Goal: Task Accomplishment & Management: Manage account settings

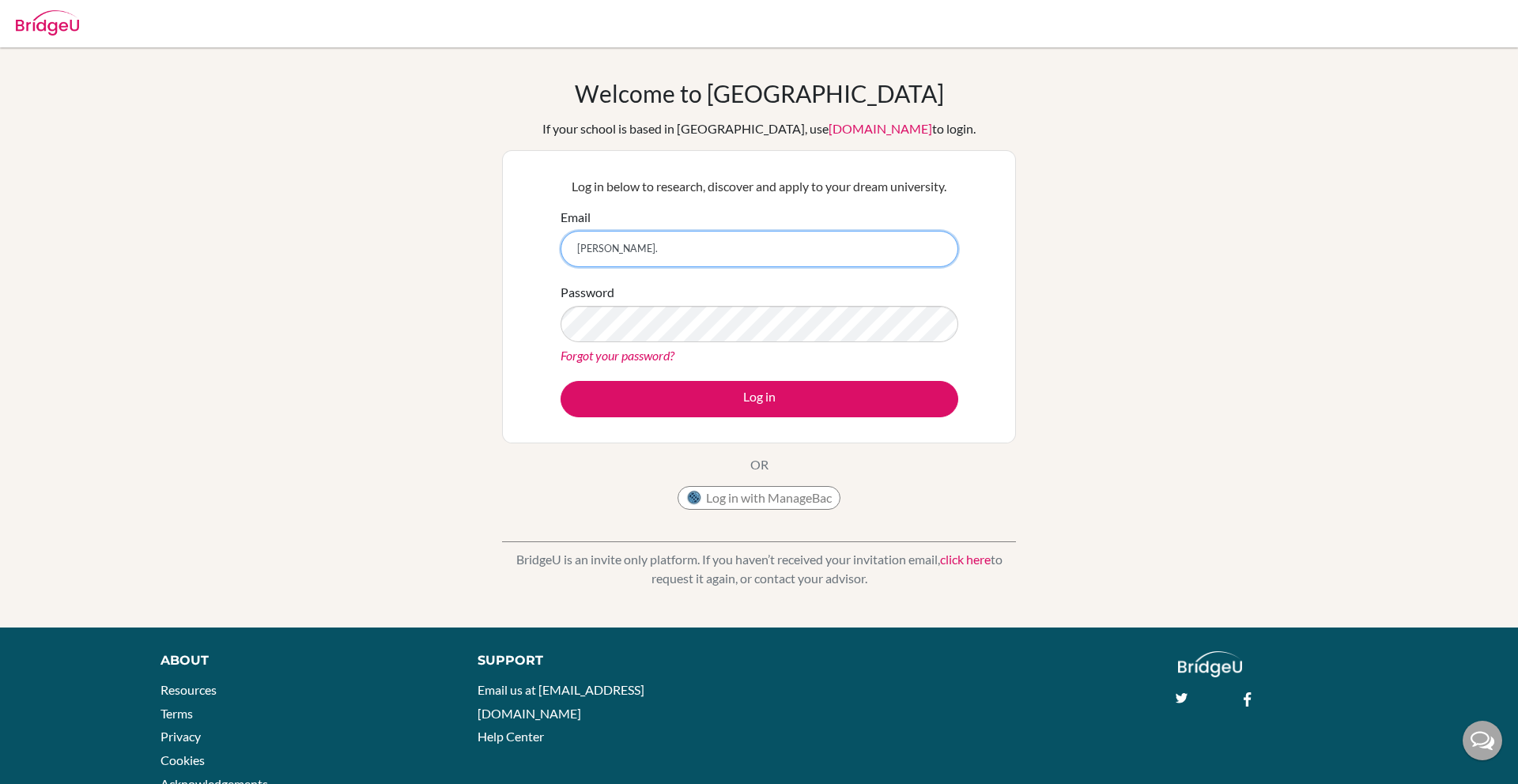
type input "[PERSON_NAME][EMAIL_ADDRESS][PERSON_NAME][DOMAIN_NAME]"
click at [560, 381] on button "Log in" at bounding box center [759, 399] width 397 height 36
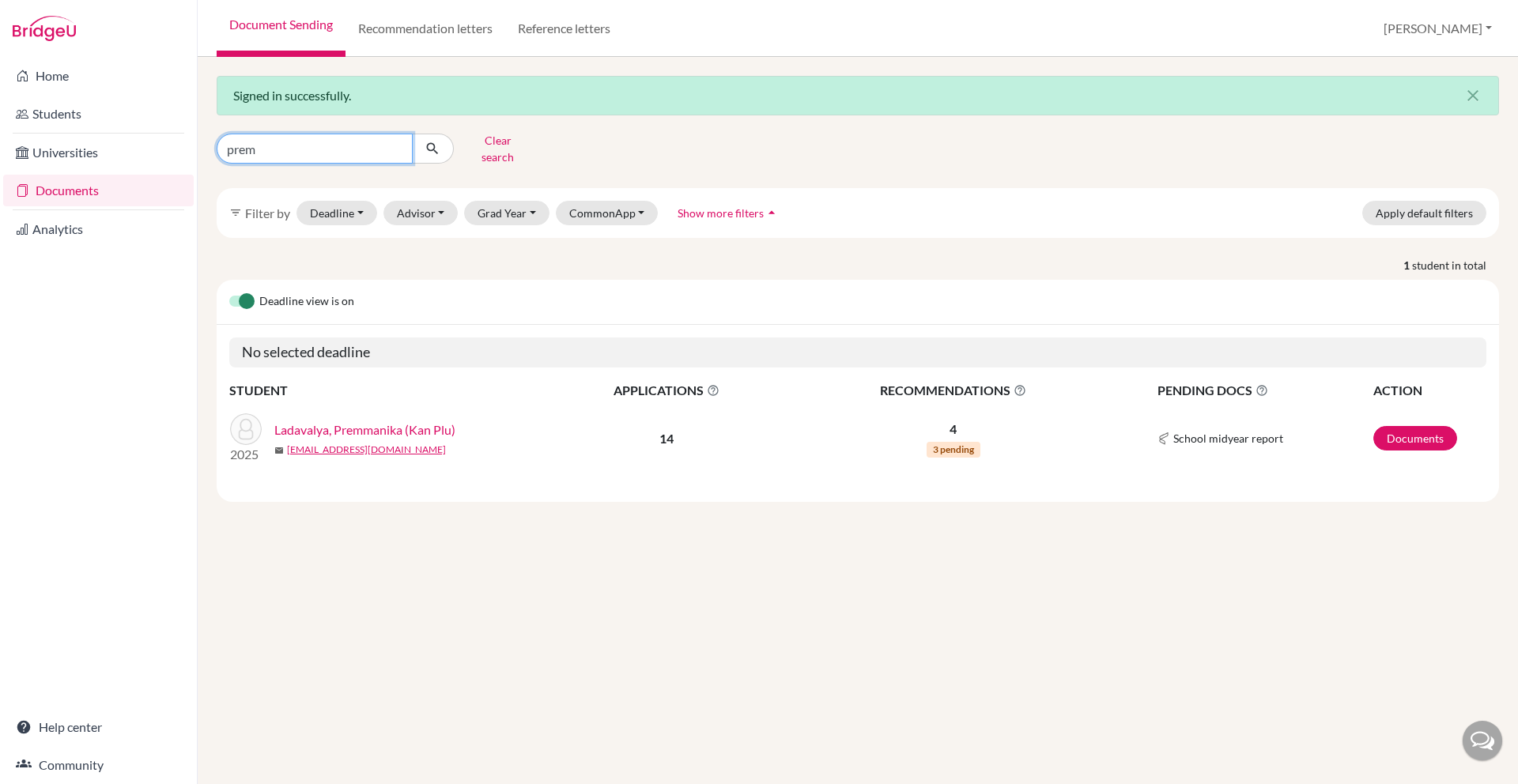
click at [351, 134] on input "prem" at bounding box center [315, 149] width 196 height 30
click at [400, 25] on link "Recommendation letters" at bounding box center [426, 28] width 160 height 57
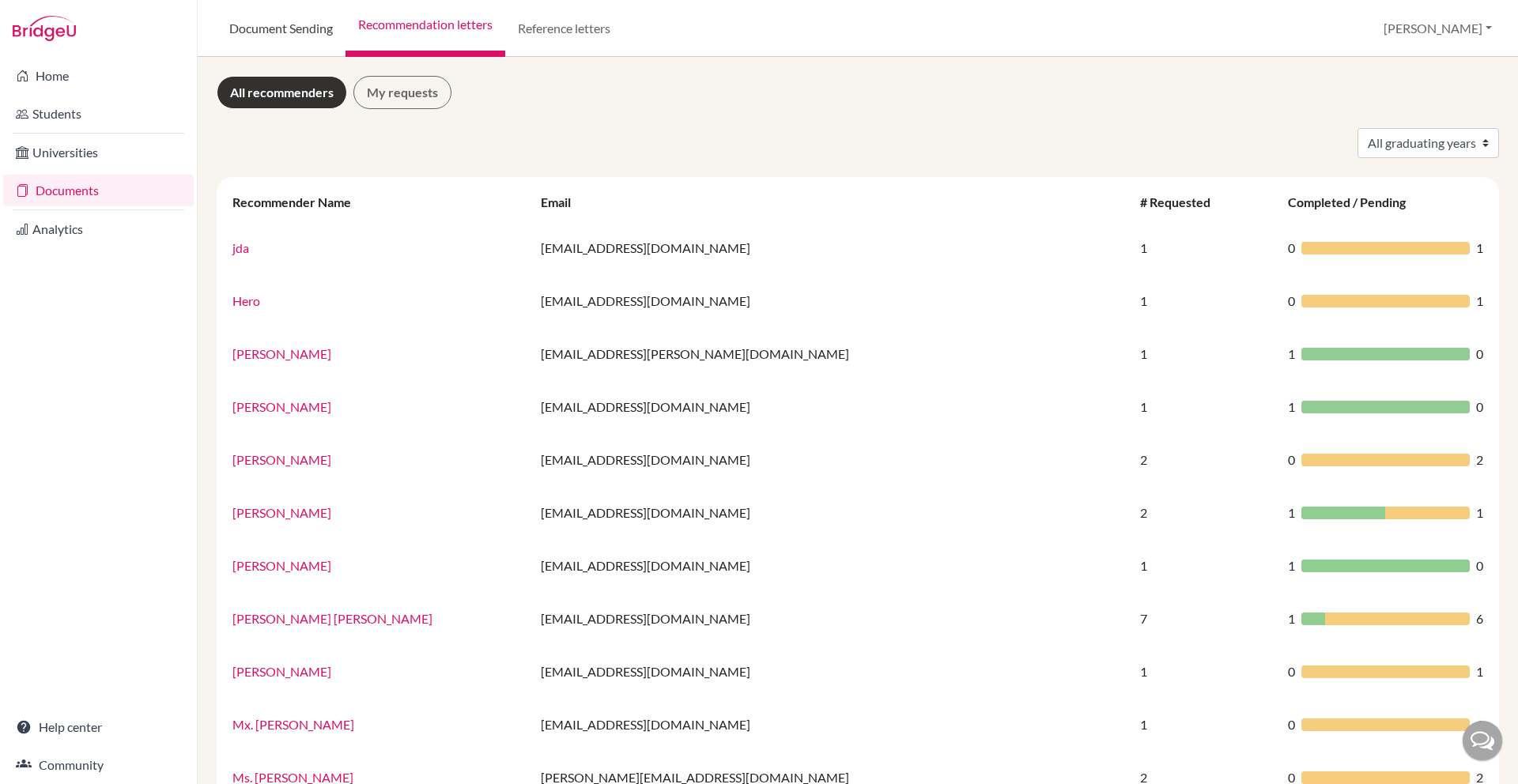
click at [305, 41] on link "Document Sending" at bounding box center [281, 28] width 129 height 57
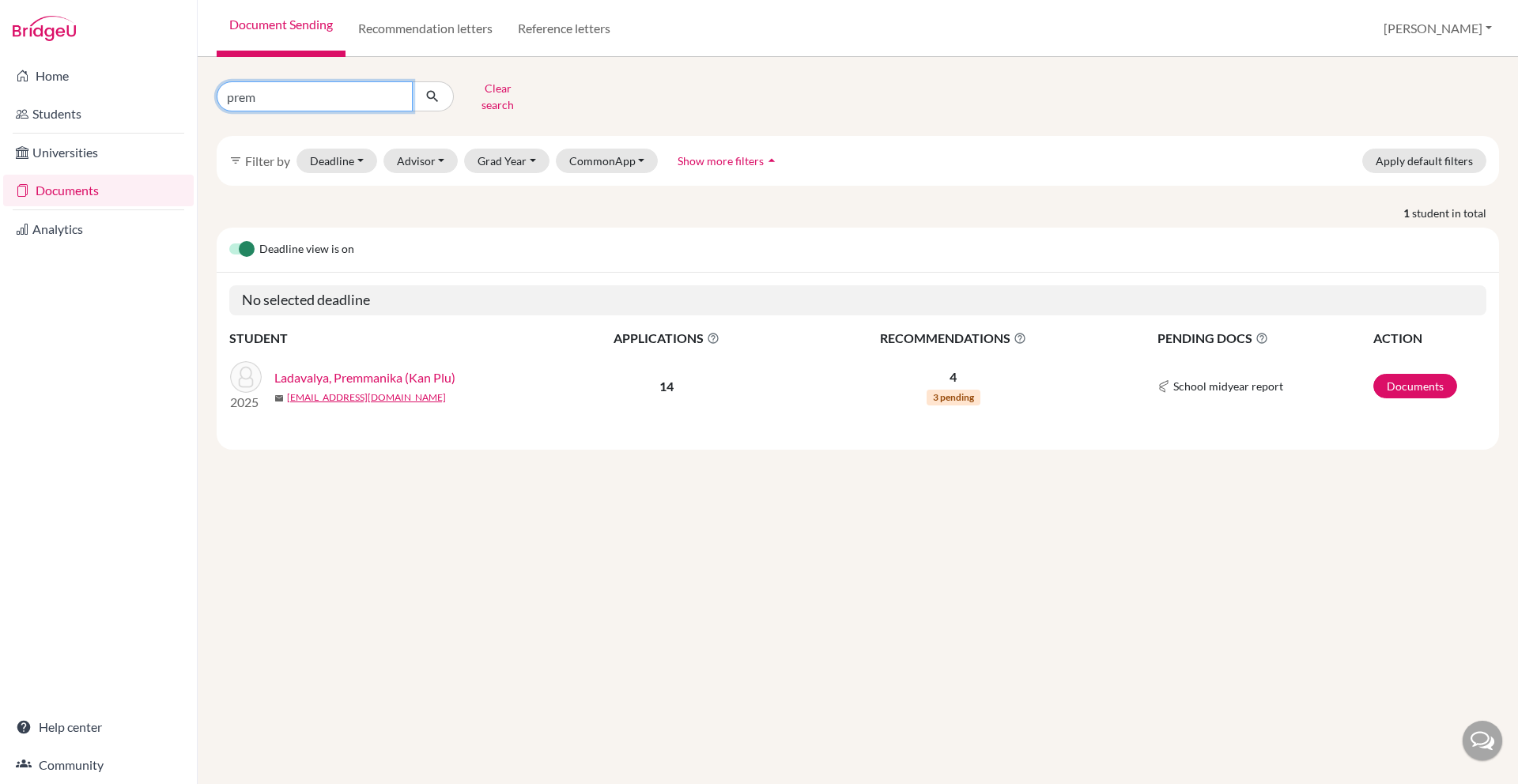
click at [359, 93] on input "prem" at bounding box center [315, 97] width 196 height 30
type input "thuta"
click button "submit" at bounding box center [432, 97] width 42 height 30
click at [1421, 373] on link "Documents" at bounding box center [1415, 385] width 84 height 25
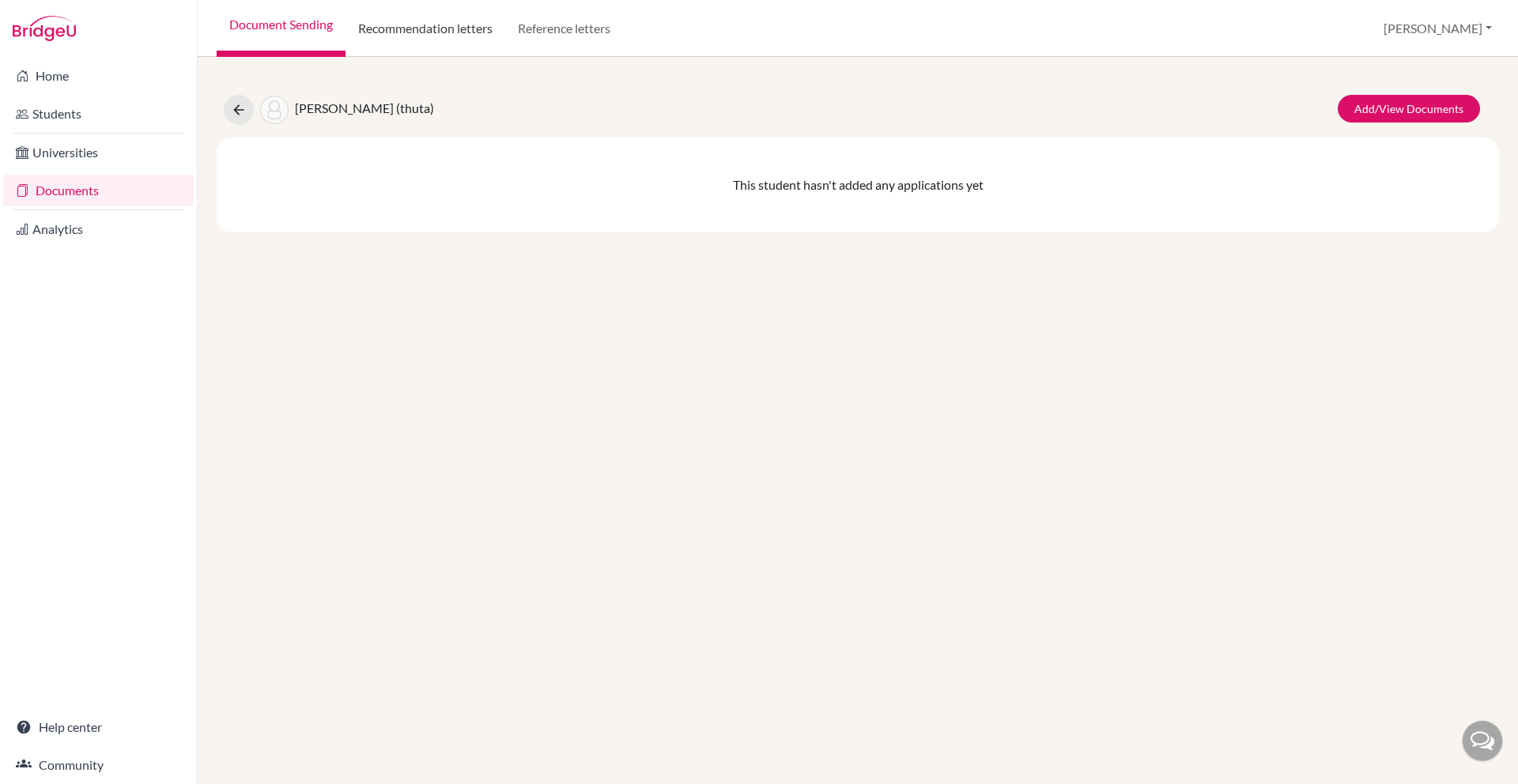
click at [456, 14] on link "Recommendation letters" at bounding box center [426, 28] width 160 height 57
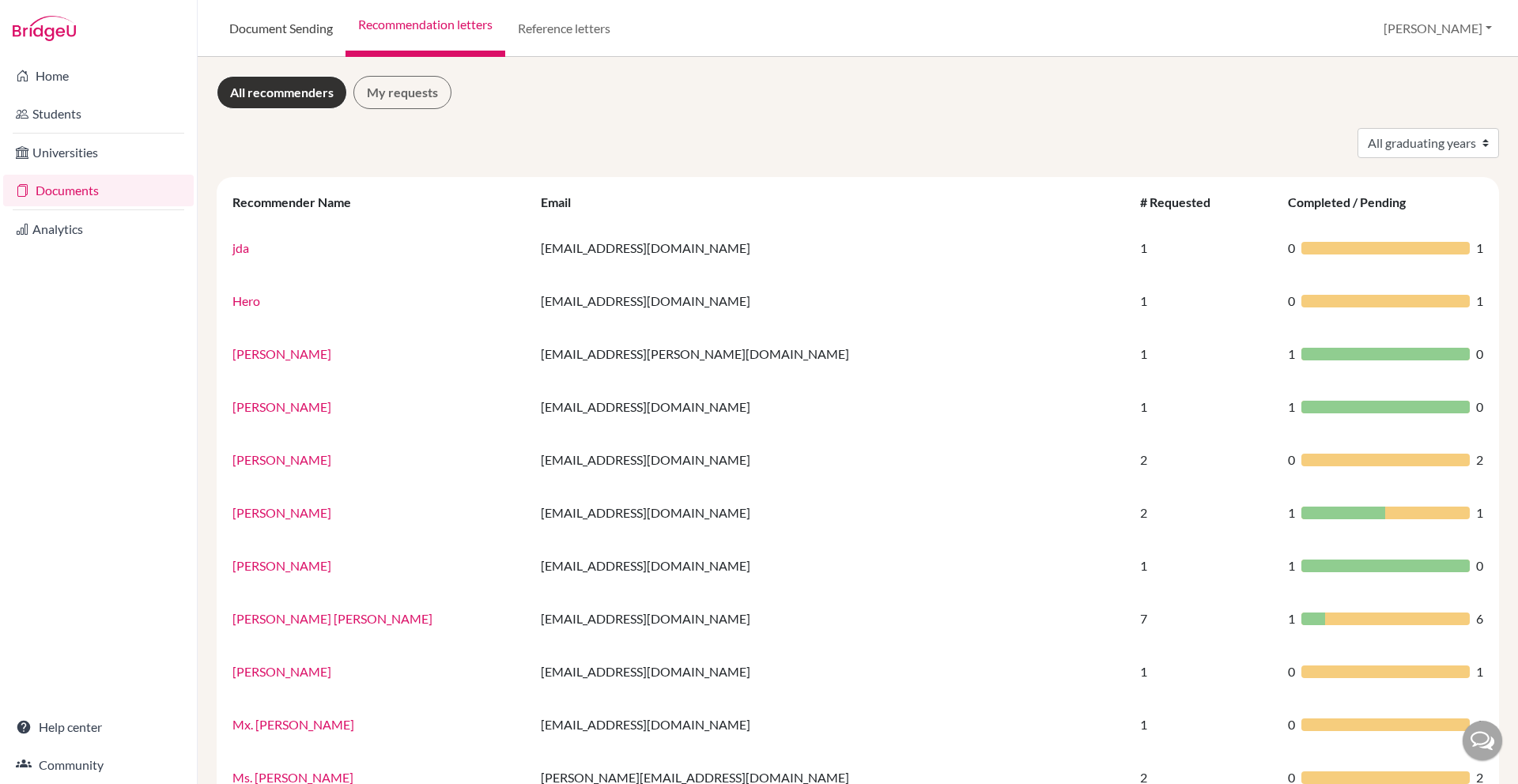
click at [272, 33] on link "Document Sending" at bounding box center [281, 28] width 129 height 57
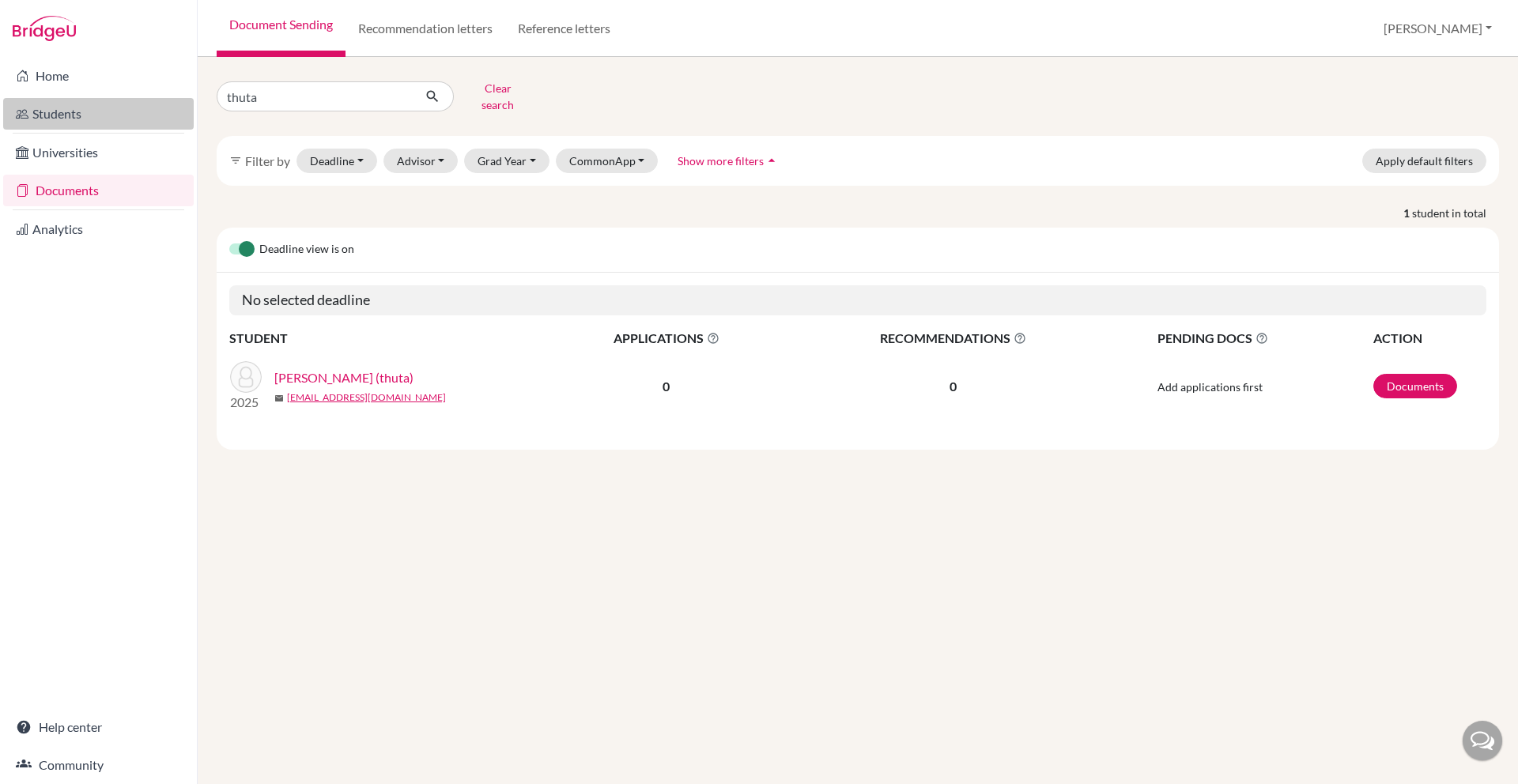
click at [116, 119] on link "Students" at bounding box center [98, 114] width 191 height 32
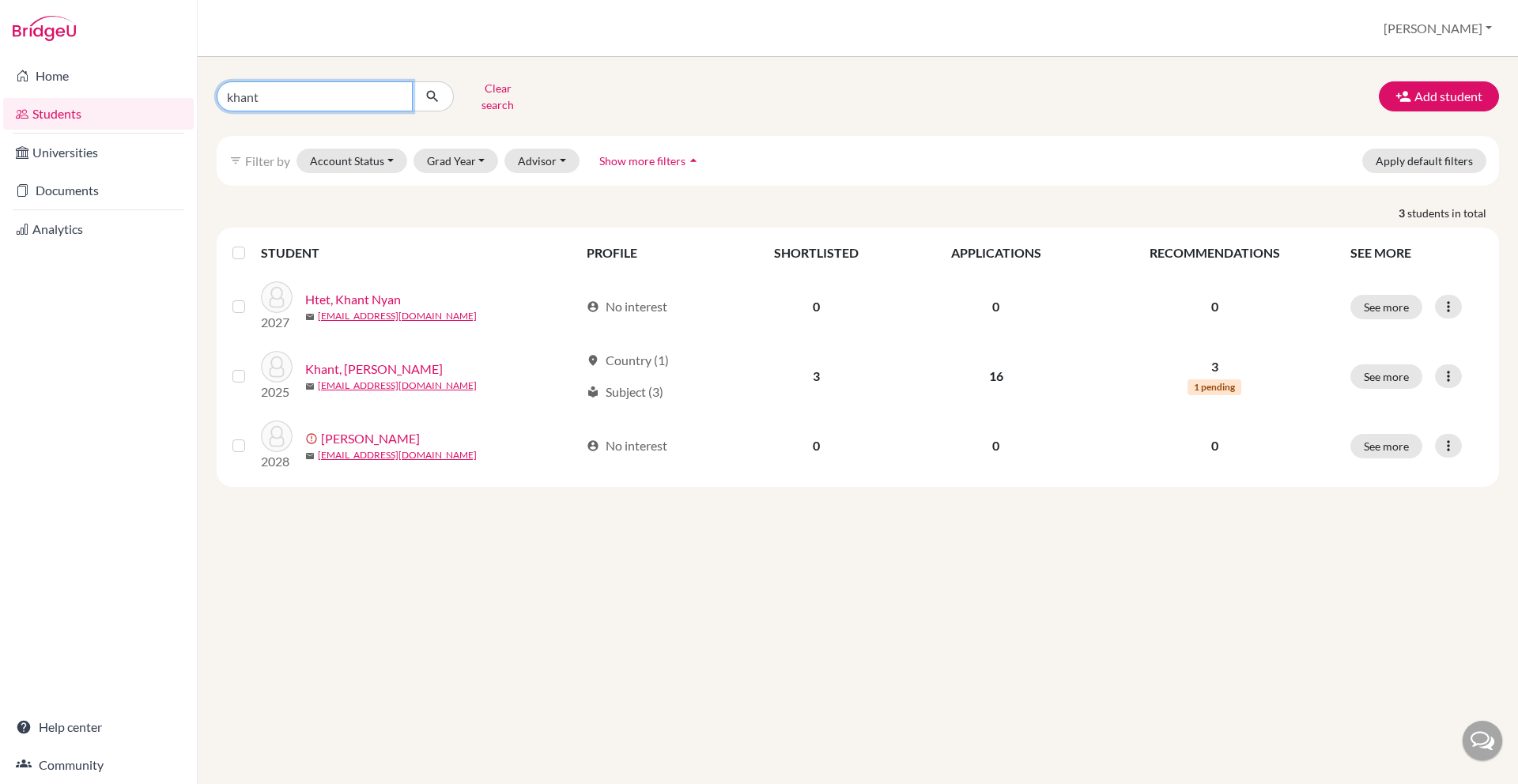
click at [340, 85] on input "khant" at bounding box center [315, 97] width 196 height 30
type input "thuta"
click button "submit" at bounding box center [432, 97] width 42 height 30
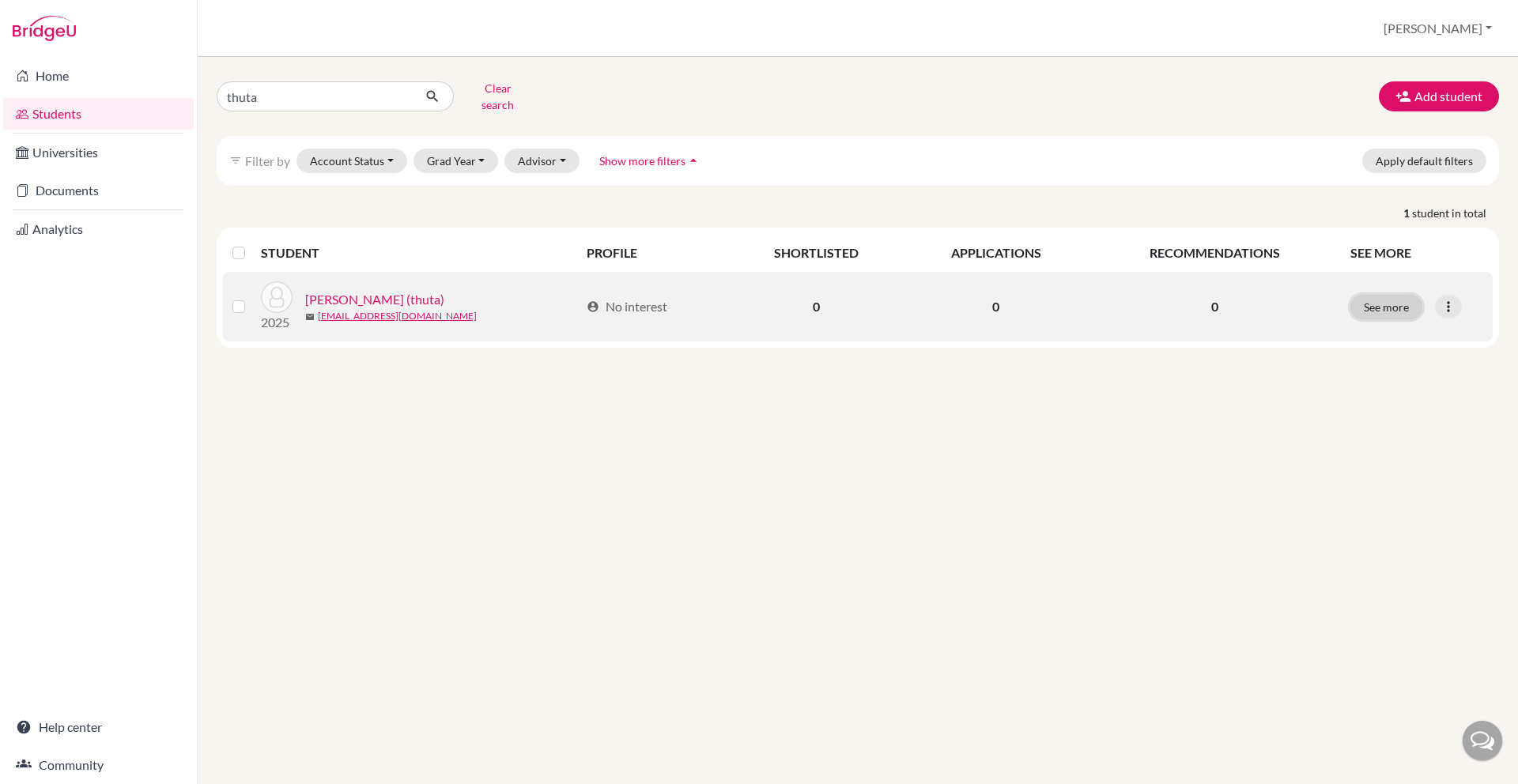
click at [1402, 300] on button "See more" at bounding box center [1386, 307] width 72 height 25
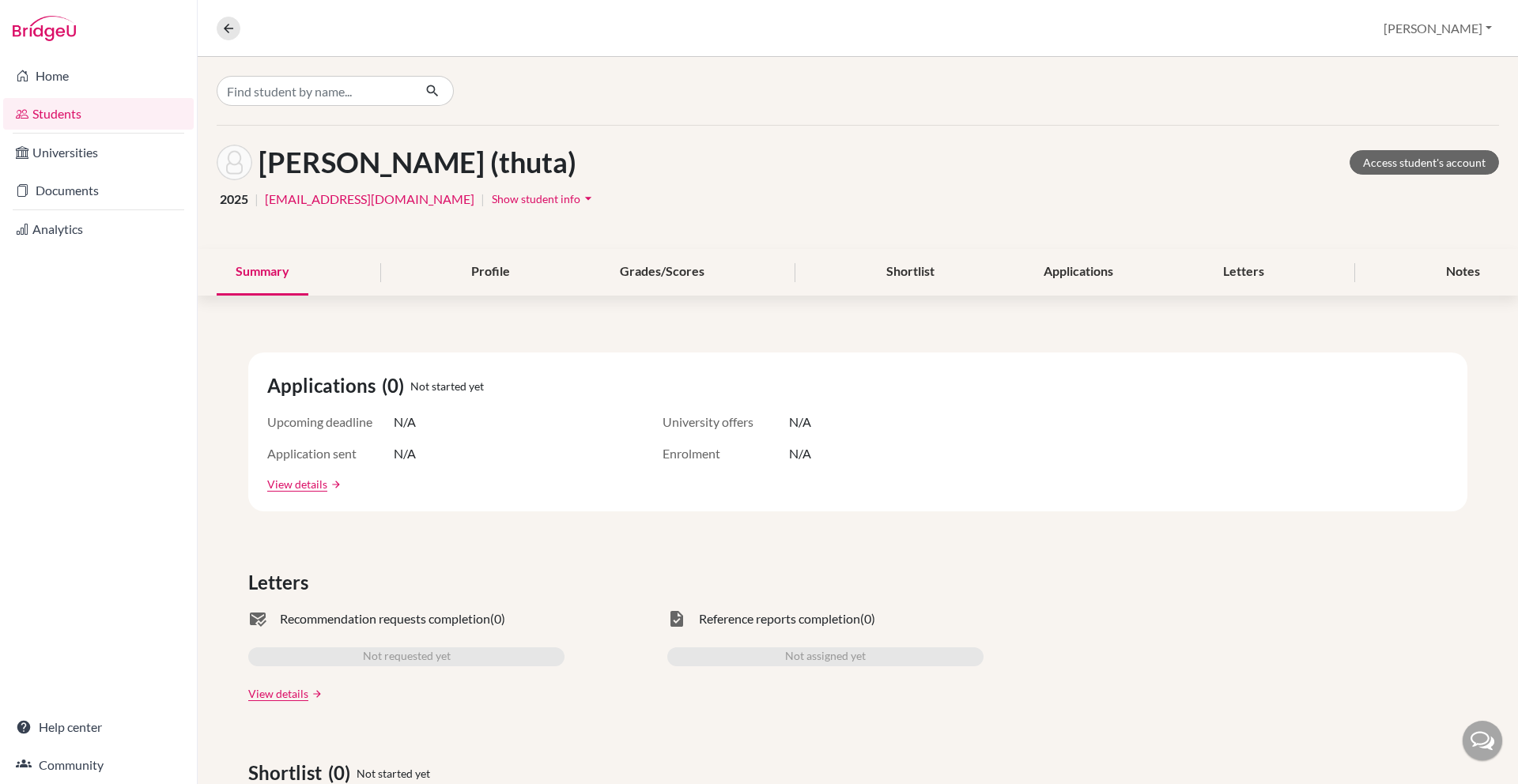
click at [1201, 289] on div "Summary Profile Grades/Scores Shortlist Applications Letters Notes" at bounding box center [858, 272] width 1282 height 47
click at [1212, 285] on div "Letters" at bounding box center [1243, 272] width 79 height 47
